Goal: Navigation & Orientation: Find specific page/section

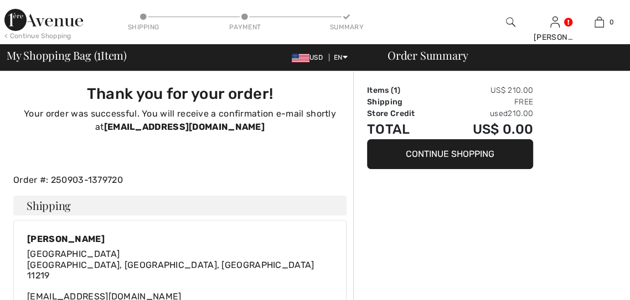
click at [23, 24] on img at bounding box center [43, 20] width 79 height 22
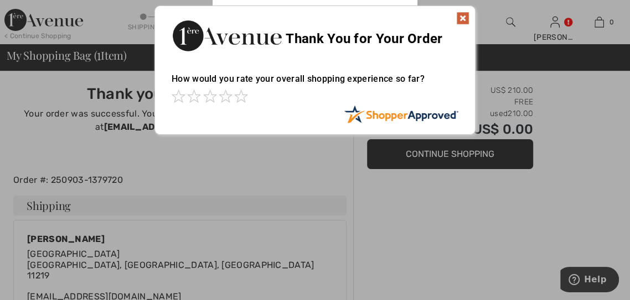
click at [33, 26] on div "Sorry! Something went wrong. Close Thank You for Your Order How would you rate …" at bounding box center [315, 70] width 630 height 141
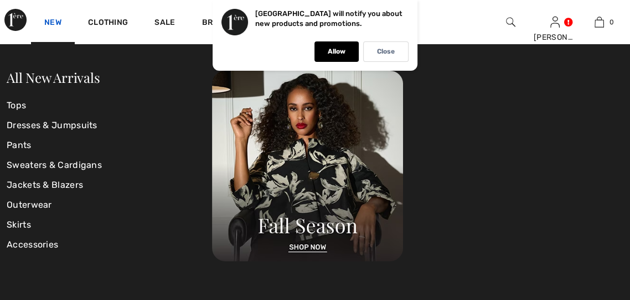
click at [50, 18] on link "New" at bounding box center [52, 24] width 17 height 12
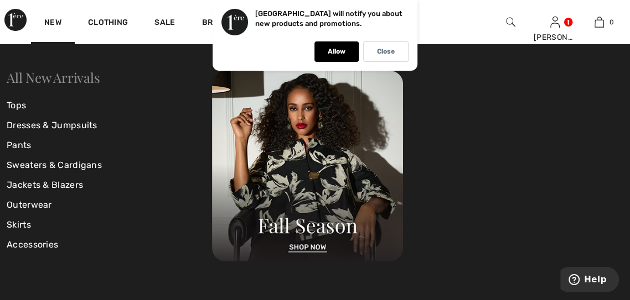
click at [20, 69] on link "All New Arrivals" at bounding box center [53, 78] width 93 height 18
